Goal: Check status: Check status

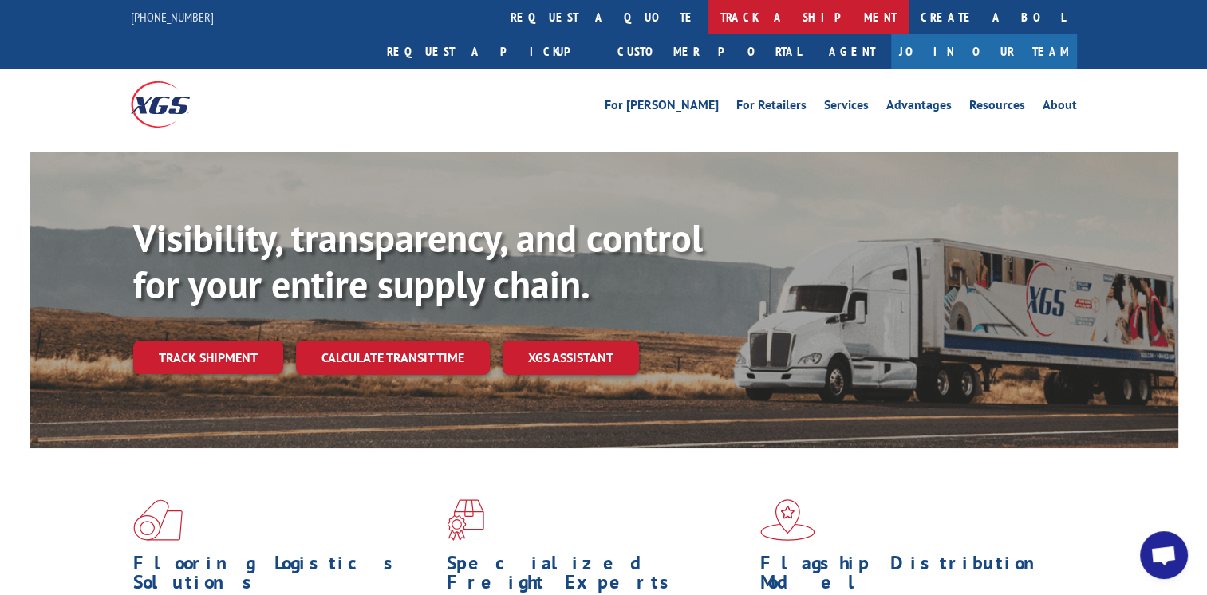
click at [708, 14] on link "track a shipment" at bounding box center [808, 17] width 200 height 34
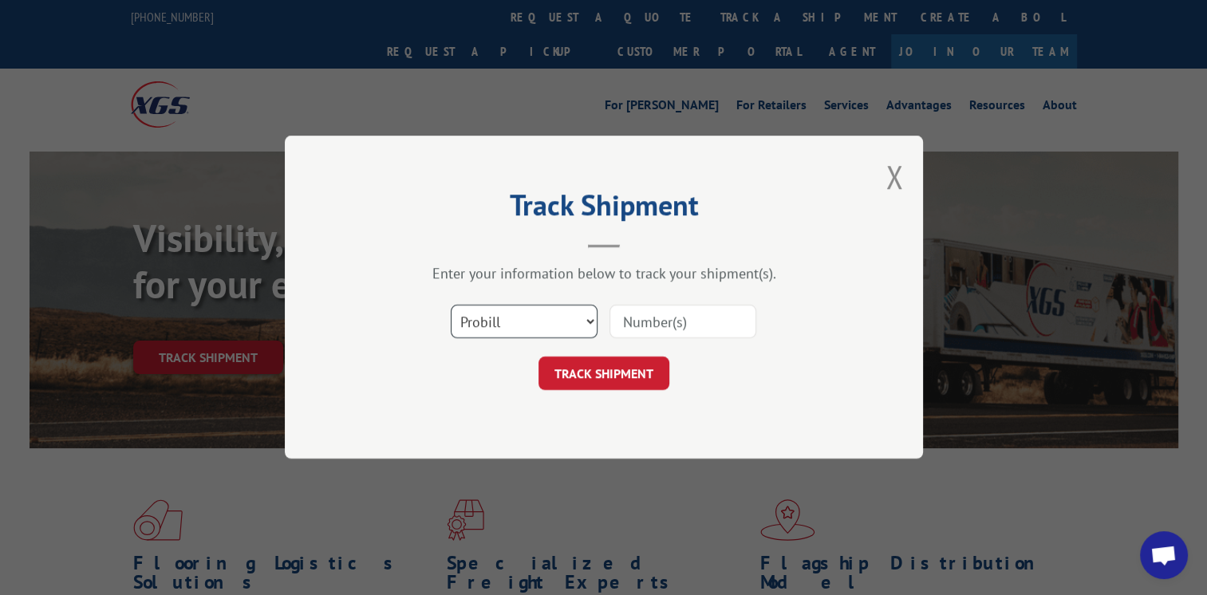
click at [587, 319] on select "Select category... Probill BOL PO" at bounding box center [524, 323] width 147 height 34
select select "bol"
click at [451, 306] on select "Select category... Probill BOL PO" at bounding box center [524, 323] width 147 height 34
click at [661, 326] on input at bounding box center [683, 323] width 147 height 34
type input "002446754"
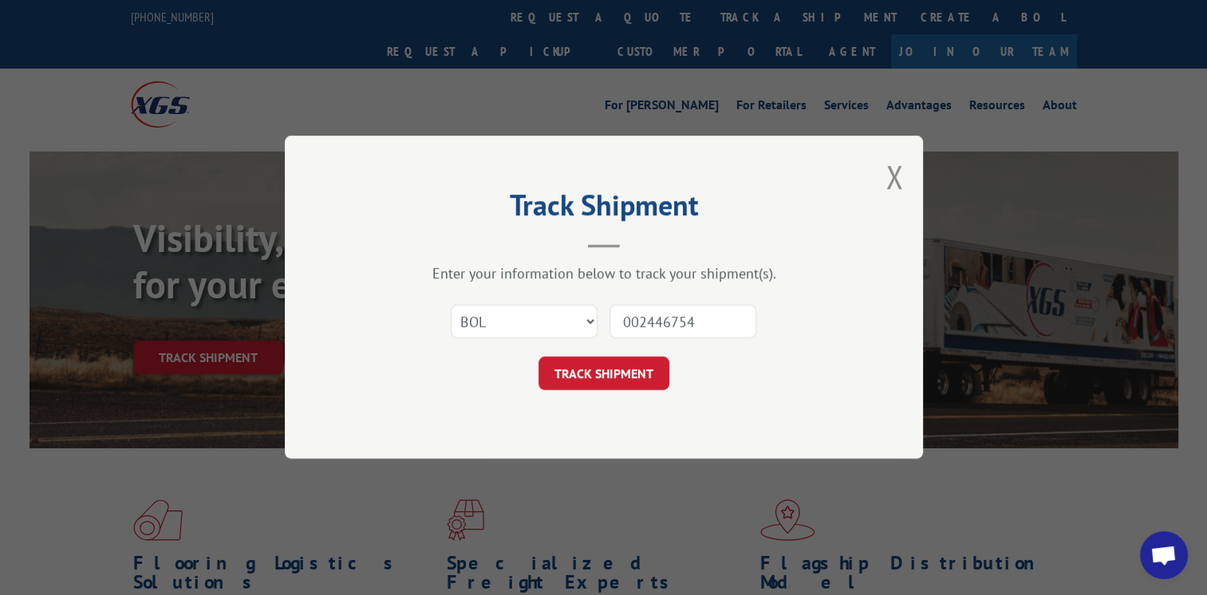
click button "TRACK SHIPMENT" at bounding box center [604, 374] width 131 height 34
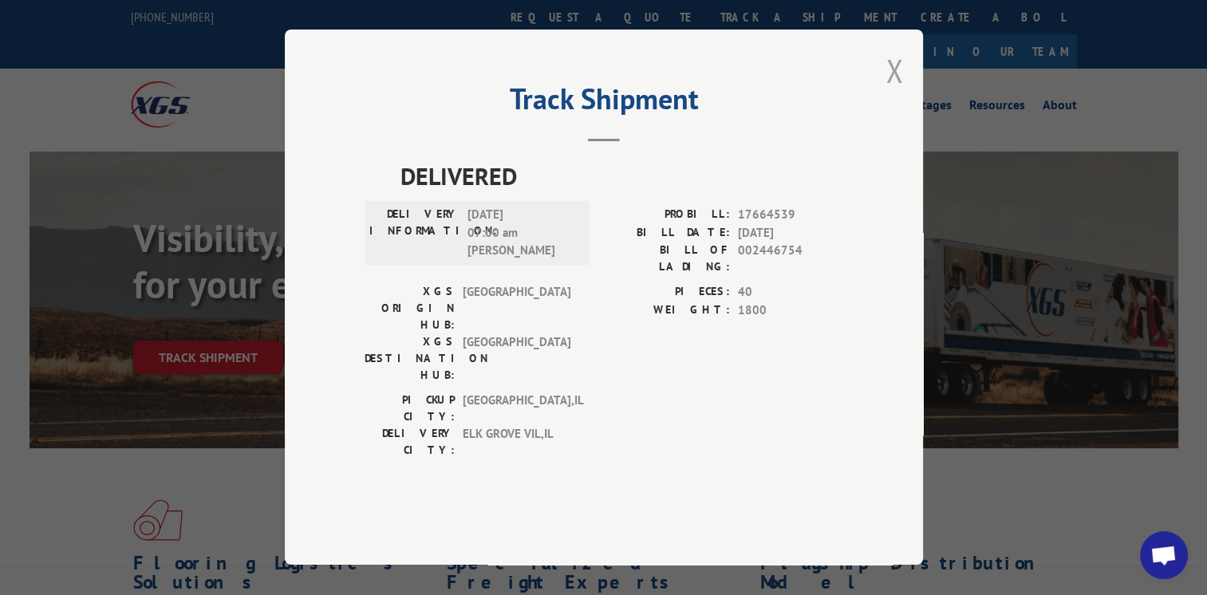
click at [896, 92] on button "Close modal" at bounding box center [895, 70] width 18 height 42
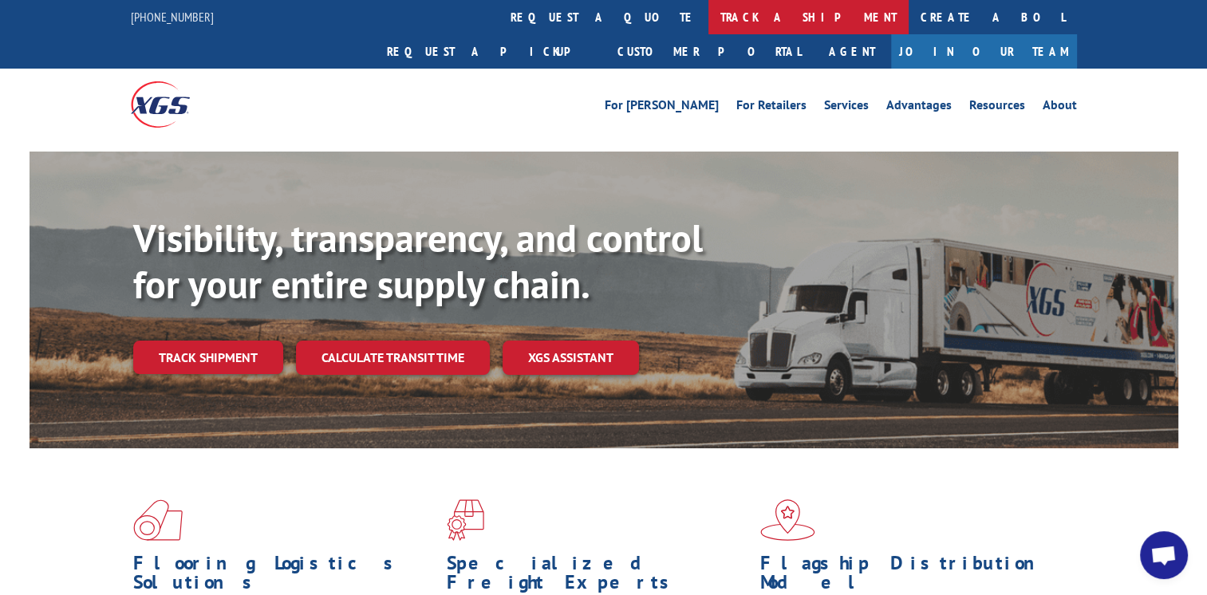
click at [708, 10] on link "track a shipment" at bounding box center [808, 17] width 200 height 34
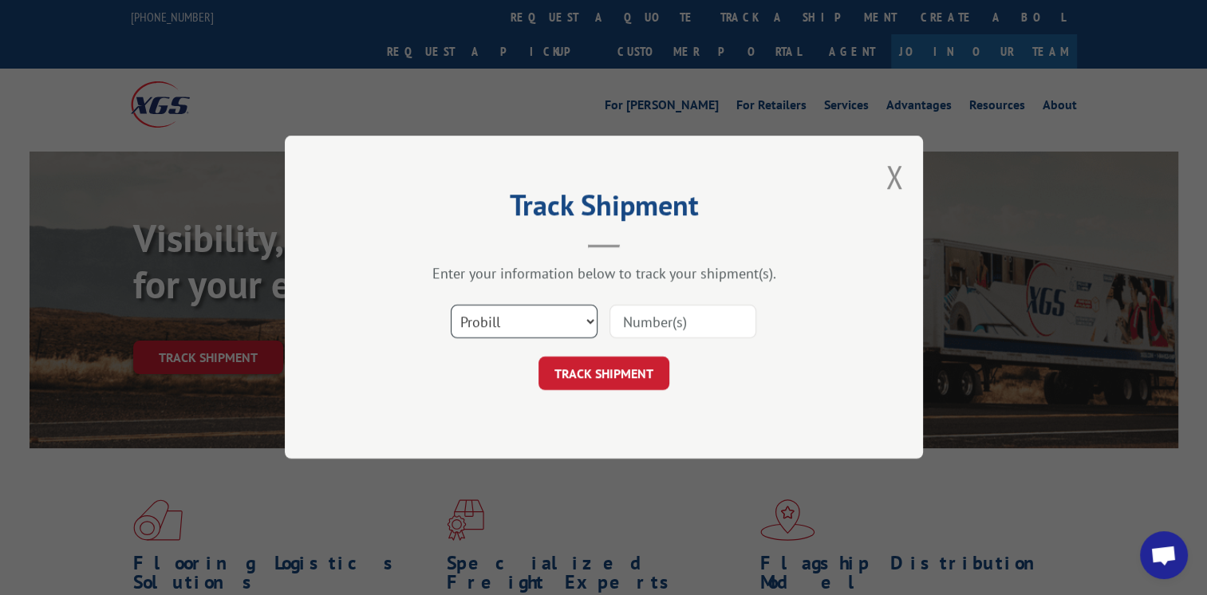
click at [587, 315] on select "Select category... Probill BOL PO" at bounding box center [524, 323] width 147 height 34
select select "bol"
click at [451, 306] on select "Select category... Probill BOL PO" at bounding box center [524, 323] width 147 height 34
click at [645, 311] on input at bounding box center [683, 323] width 147 height 34
type input "002447644"
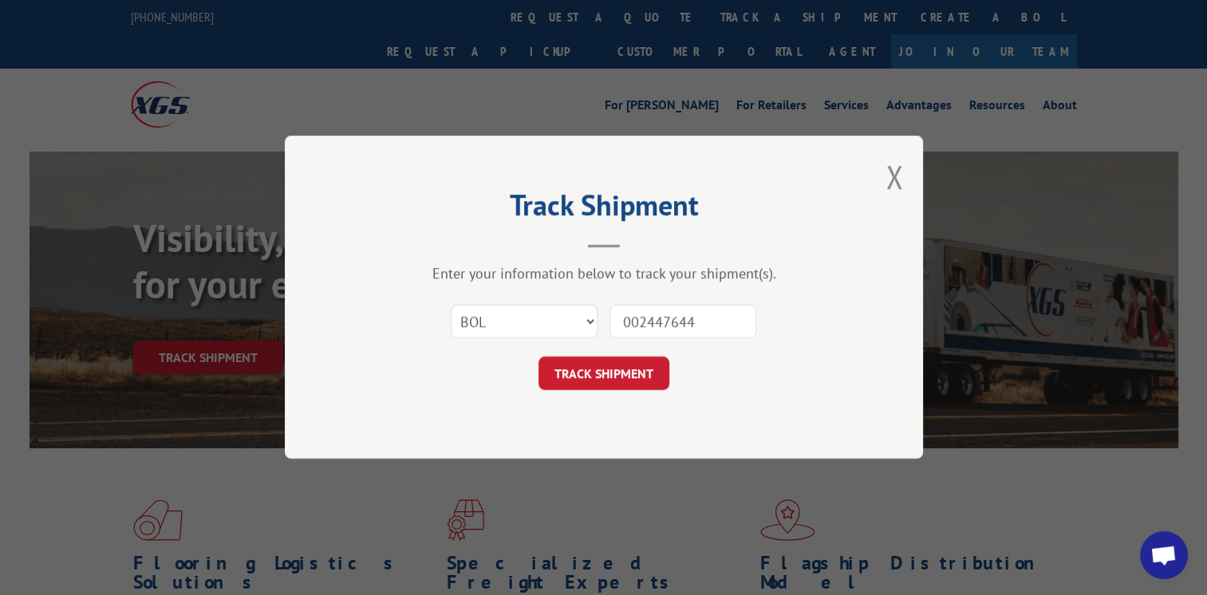
click button "TRACK SHIPMENT" at bounding box center [604, 374] width 131 height 34
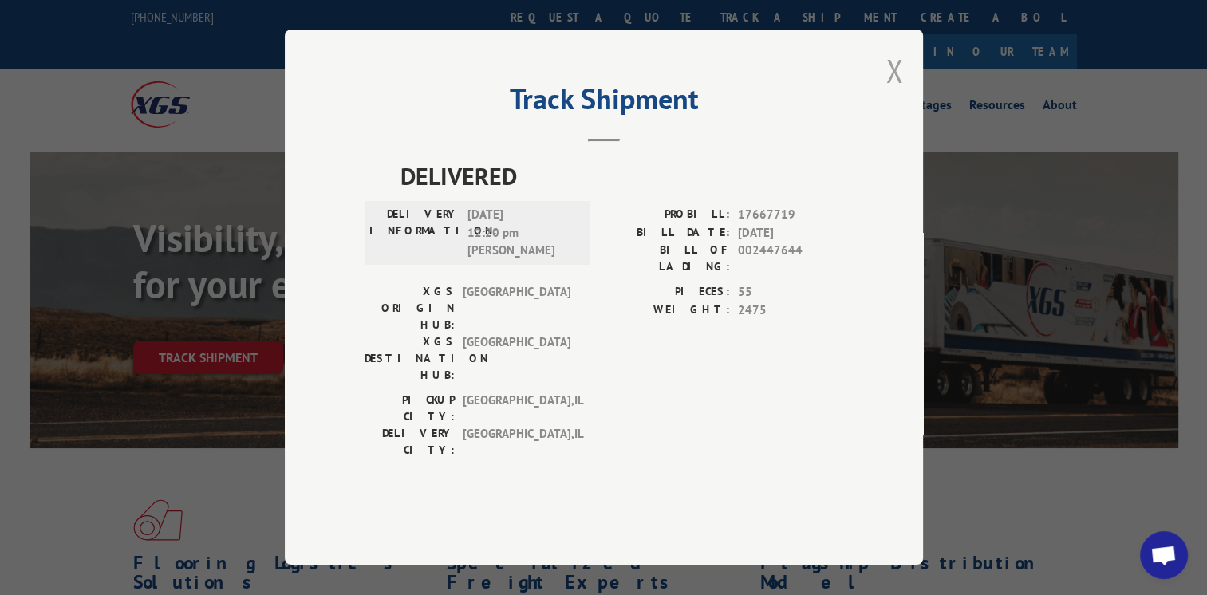
click at [893, 92] on button "Close modal" at bounding box center [895, 70] width 18 height 42
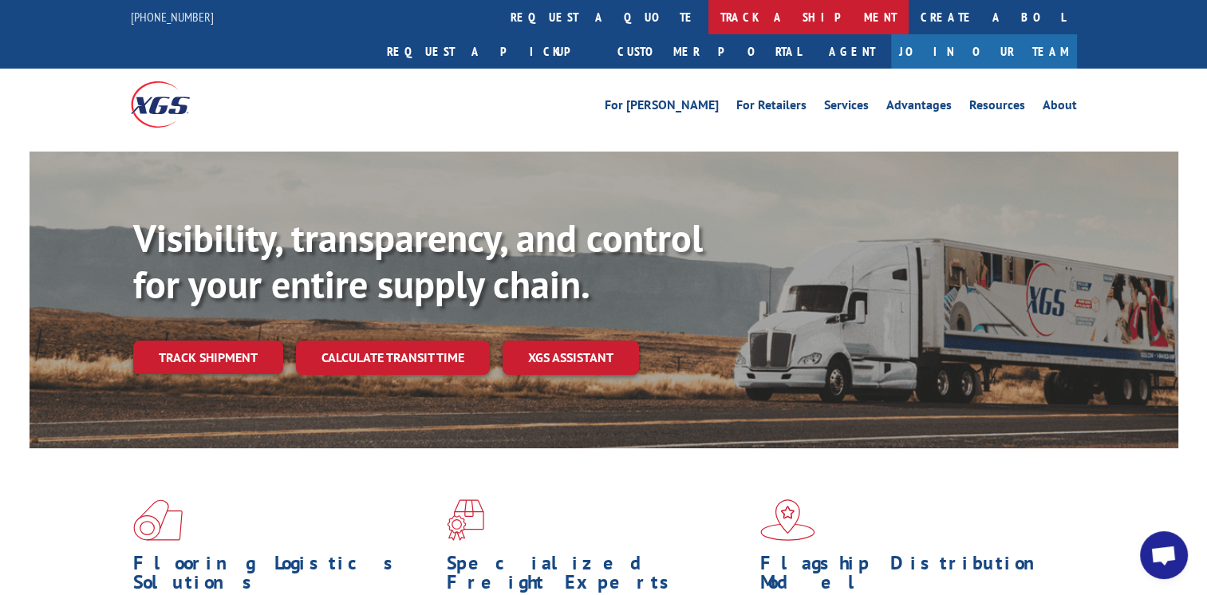
click at [708, 14] on link "track a shipment" at bounding box center [808, 17] width 200 height 34
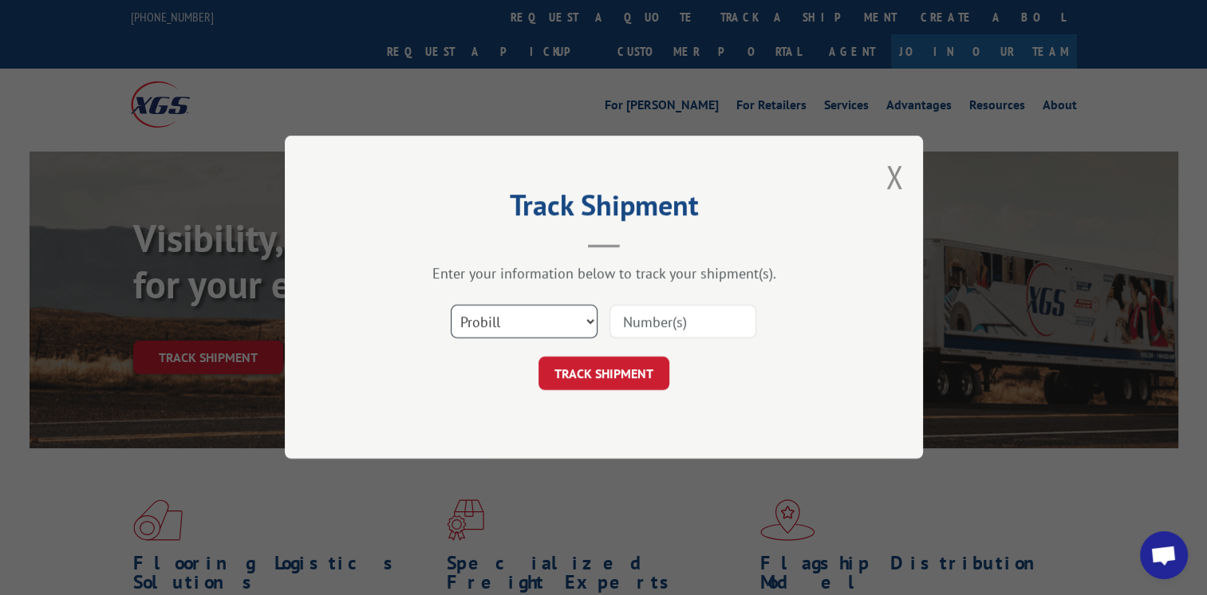
click at [589, 326] on select "Select category... Probill BOL PO" at bounding box center [524, 323] width 147 height 34
select select "bol"
click at [451, 306] on select "Select category... Probill BOL PO" at bounding box center [524, 323] width 147 height 34
click at [651, 326] on input at bounding box center [683, 323] width 147 height 34
type input "002447643"
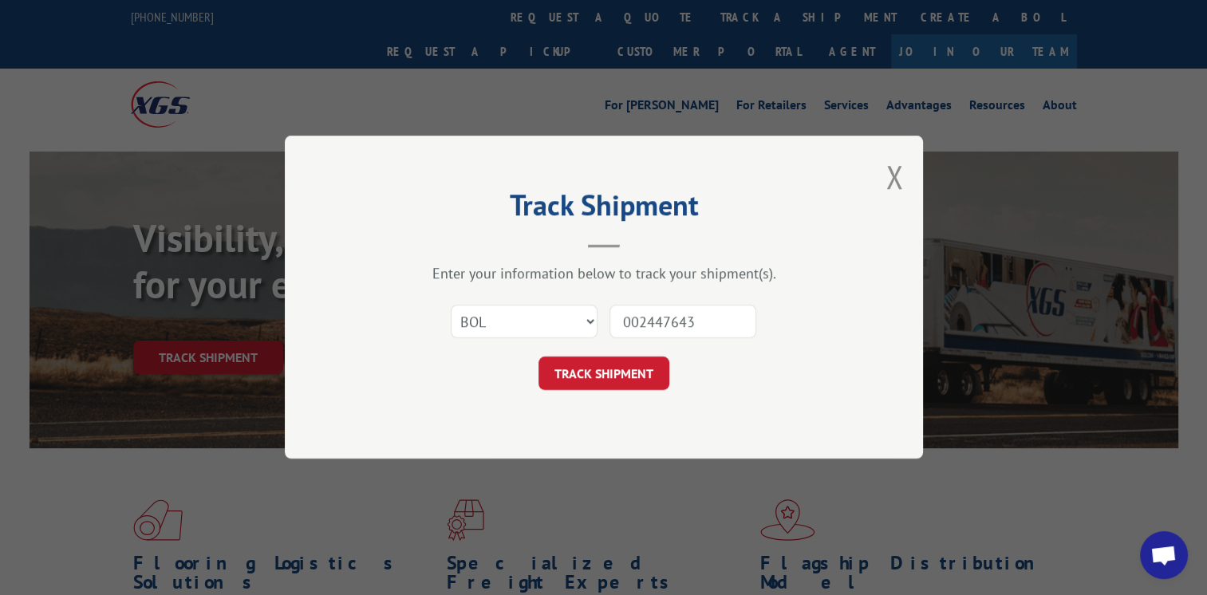
click button "TRACK SHIPMENT" at bounding box center [604, 374] width 131 height 34
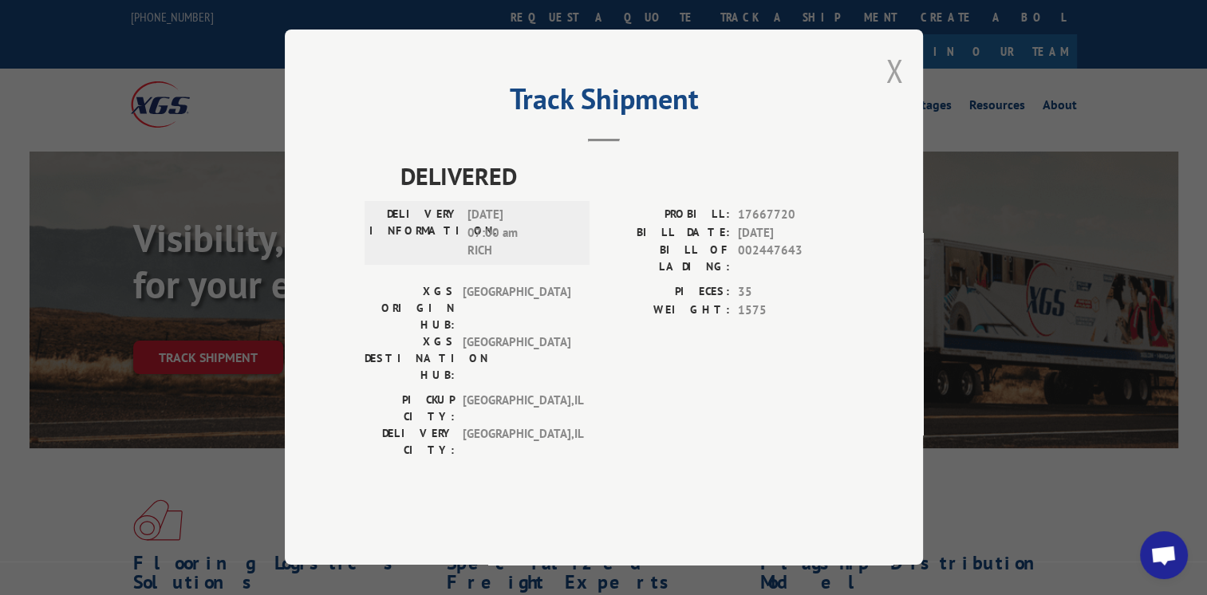
click at [891, 92] on button "Close modal" at bounding box center [895, 70] width 18 height 42
